Goal: Information Seeking & Learning: Learn about a topic

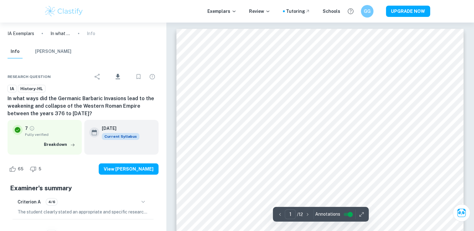
click at [360, 215] on icon "button" at bounding box center [361, 214] width 6 height 6
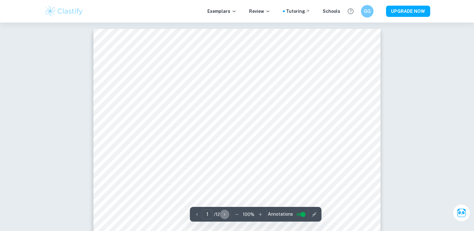
click at [222, 214] on icon "button" at bounding box center [224, 214] width 6 height 6
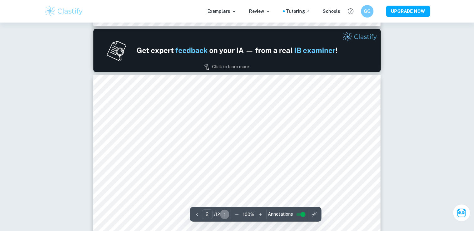
click at [222, 214] on icon "button" at bounding box center [224, 214] width 6 height 6
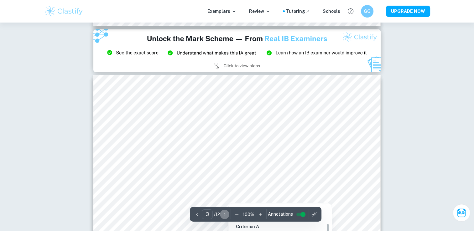
click at [225, 214] on icon "button" at bounding box center [224, 214] width 6 height 6
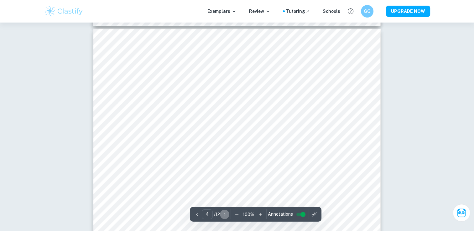
click at [225, 214] on icon "button" at bounding box center [224, 214] width 6 height 6
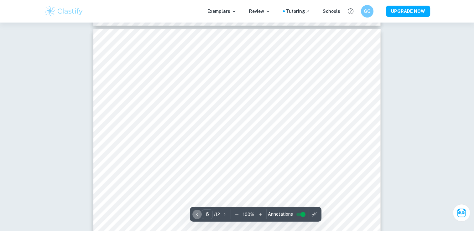
click at [199, 214] on icon "button" at bounding box center [197, 214] width 6 height 6
click at [224, 214] on icon "button" at bounding box center [224, 214] width 6 height 6
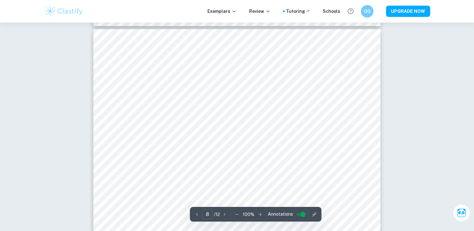
scroll to position [2957, 0]
click at [223, 213] on icon "button" at bounding box center [224, 214] width 6 height 6
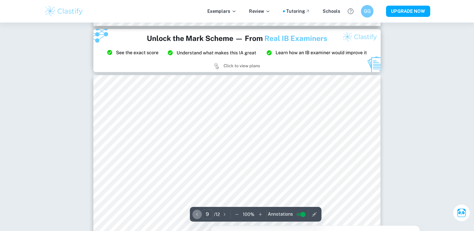
click at [196, 215] on icon "button" at bounding box center [197, 214] width 6 height 6
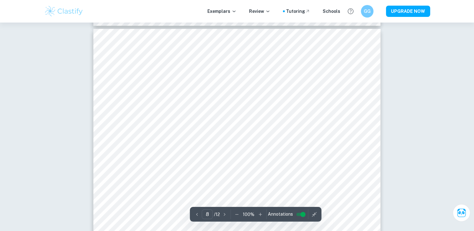
click at [196, 215] on icon "button" at bounding box center [197, 214] width 6 height 6
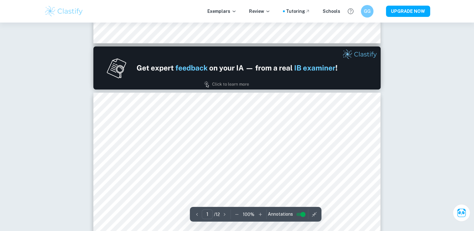
type input "2"
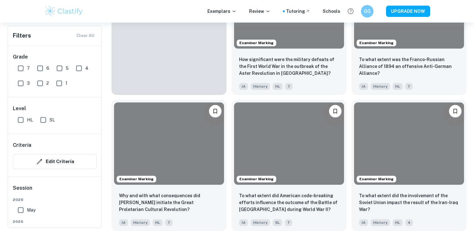
scroll to position [167, 0]
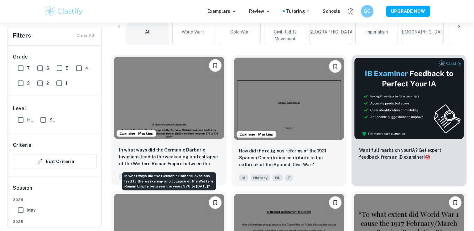
click at [195, 156] on p "In what ways did the Germanic Barbaric Invasions lead to the weakening and coll…" at bounding box center [169, 157] width 100 height 21
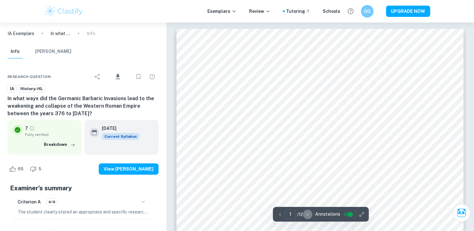
click at [308, 215] on icon "button" at bounding box center [307, 214] width 6 height 6
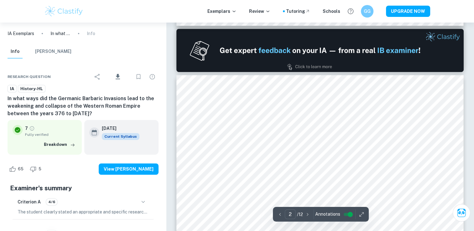
click at [308, 215] on icon "button" at bounding box center [307, 214] width 6 height 6
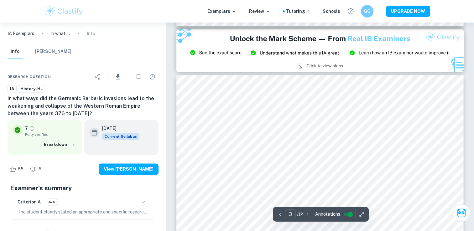
click at [308, 215] on icon "button" at bounding box center [307, 214] width 6 height 6
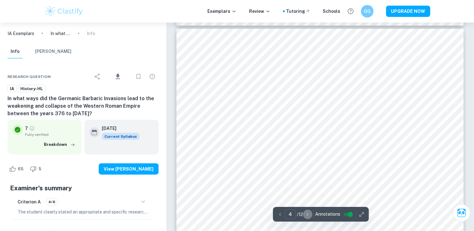
click at [308, 215] on icon "button" at bounding box center [307, 214] width 6 height 6
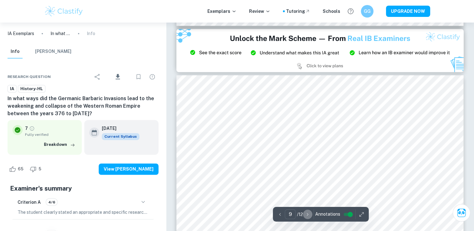
click at [308, 215] on icon "button" at bounding box center [307, 214] width 6 height 6
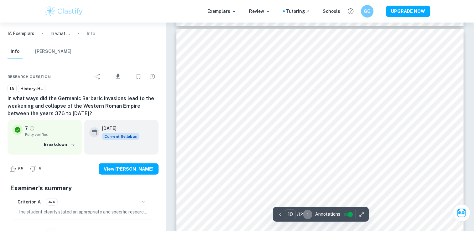
click at [308, 215] on icon "button" at bounding box center [307, 214] width 6 height 6
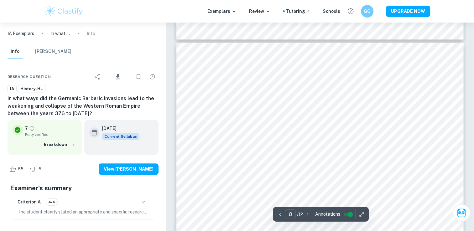
type input "7"
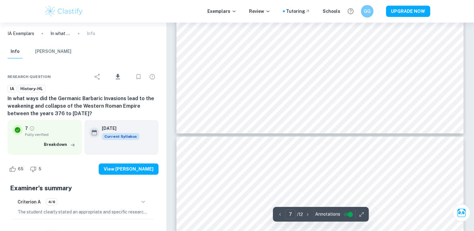
scroll to position [2803, 0]
